Goal: Find specific page/section: Find specific page/section

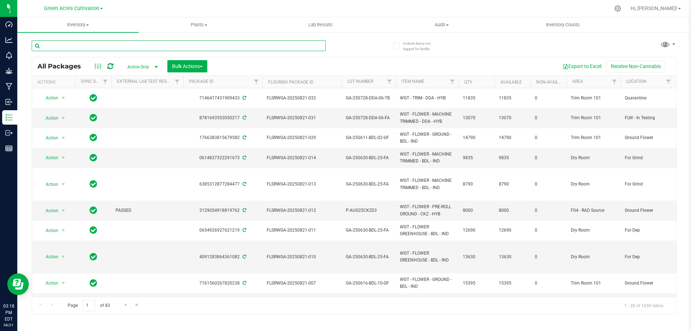
click at [125, 47] on input "text" at bounding box center [179, 45] width 294 height 11
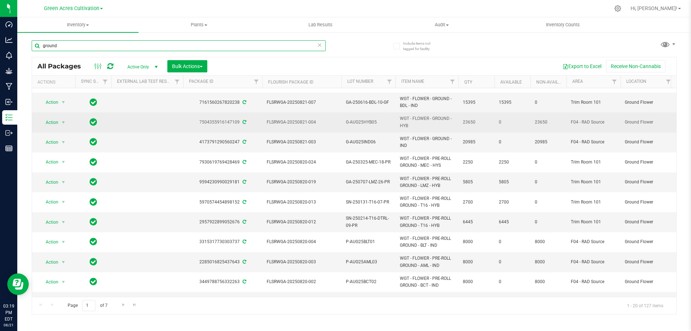
scroll to position [108, 0]
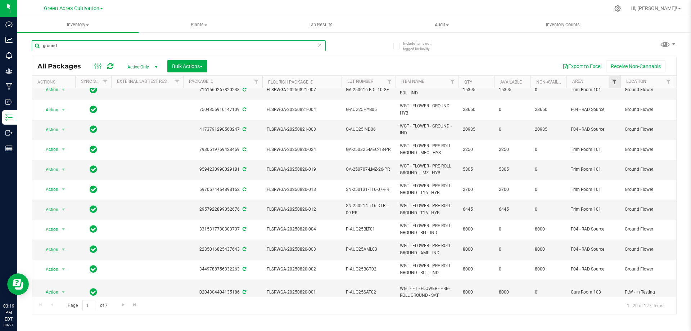
type input "ground"
click at [613, 80] on span "Filter" at bounding box center [614, 82] width 6 height 6
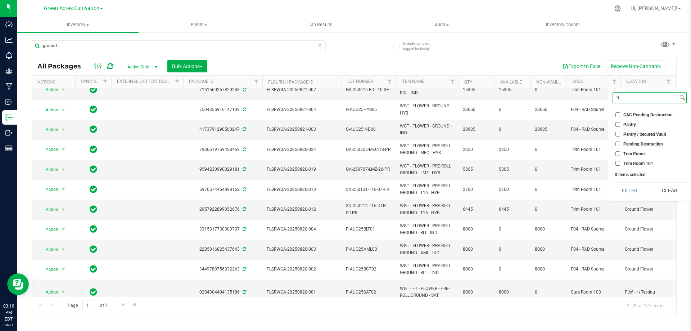
type input "tr"
click at [629, 163] on span "Trim Room 101" at bounding box center [638, 163] width 30 height 4
click at [620, 163] on input "Trim Room 101" at bounding box center [617, 163] width 5 height 5
checkbox input "true"
click at [628, 191] on button "Filter" at bounding box center [629, 190] width 35 height 16
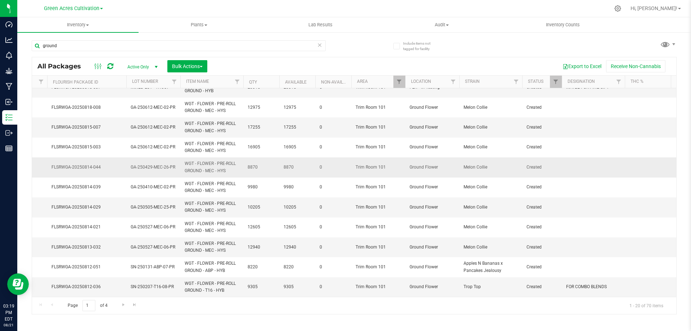
scroll to position [195, 215]
click at [122, 303] on span "Go to the next page" at bounding box center [124, 305] width 6 height 6
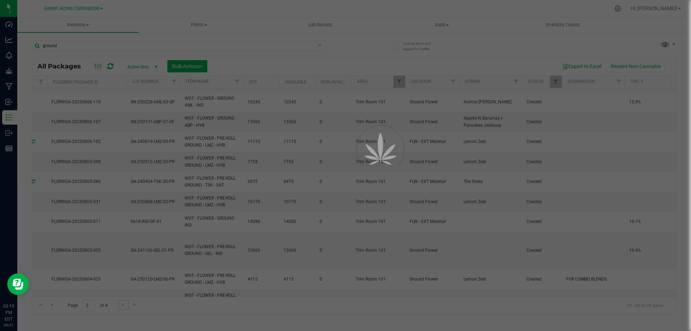
scroll to position [0, 0]
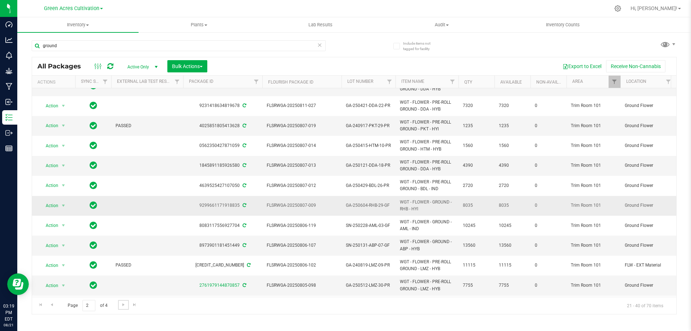
scroll to position [108, 0]
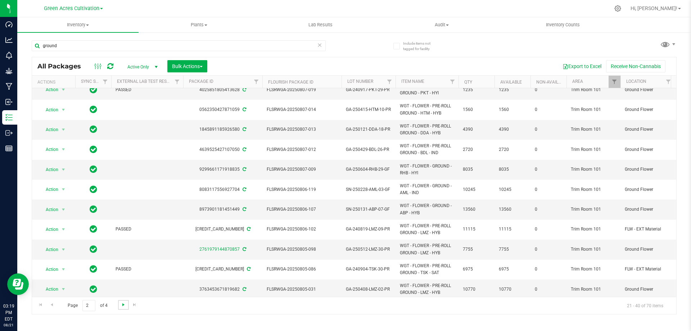
click at [125, 305] on span "Go to the next page" at bounding box center [124, 305] width 6 height 6
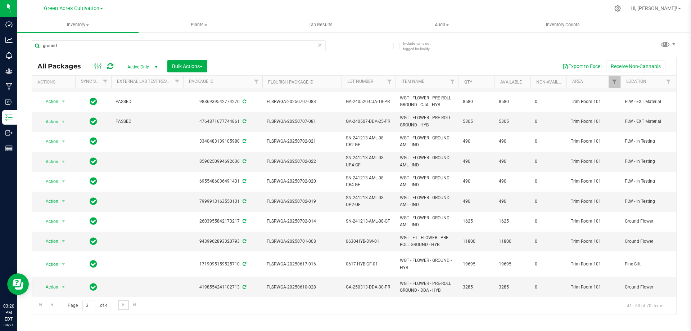
scroll to position [0, 28]
